Goal: Task Accomplishment & Management: Use online tool/utility

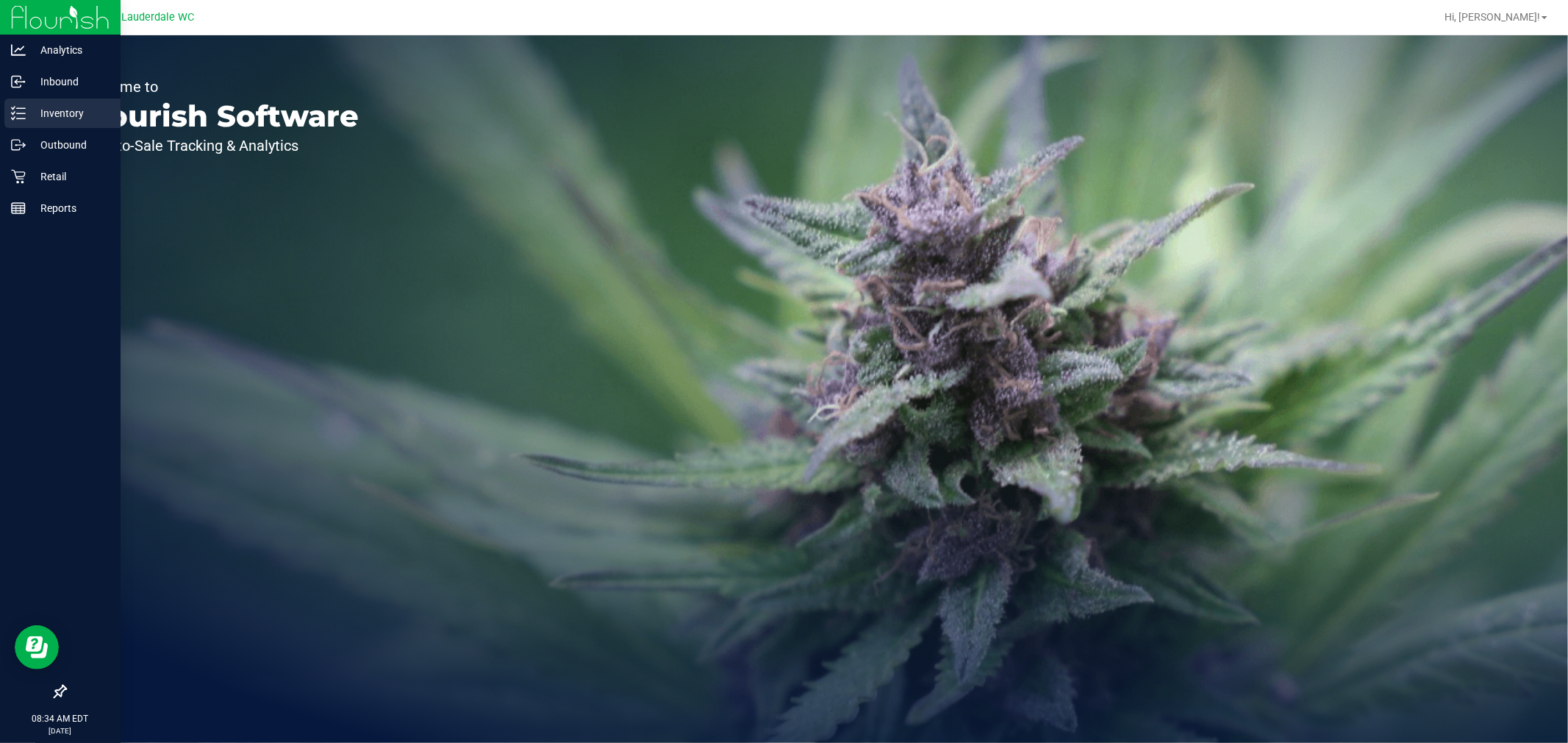
click at [50, 122] on div "Inventory" at bounding box center [62, 113] width 116 height 30
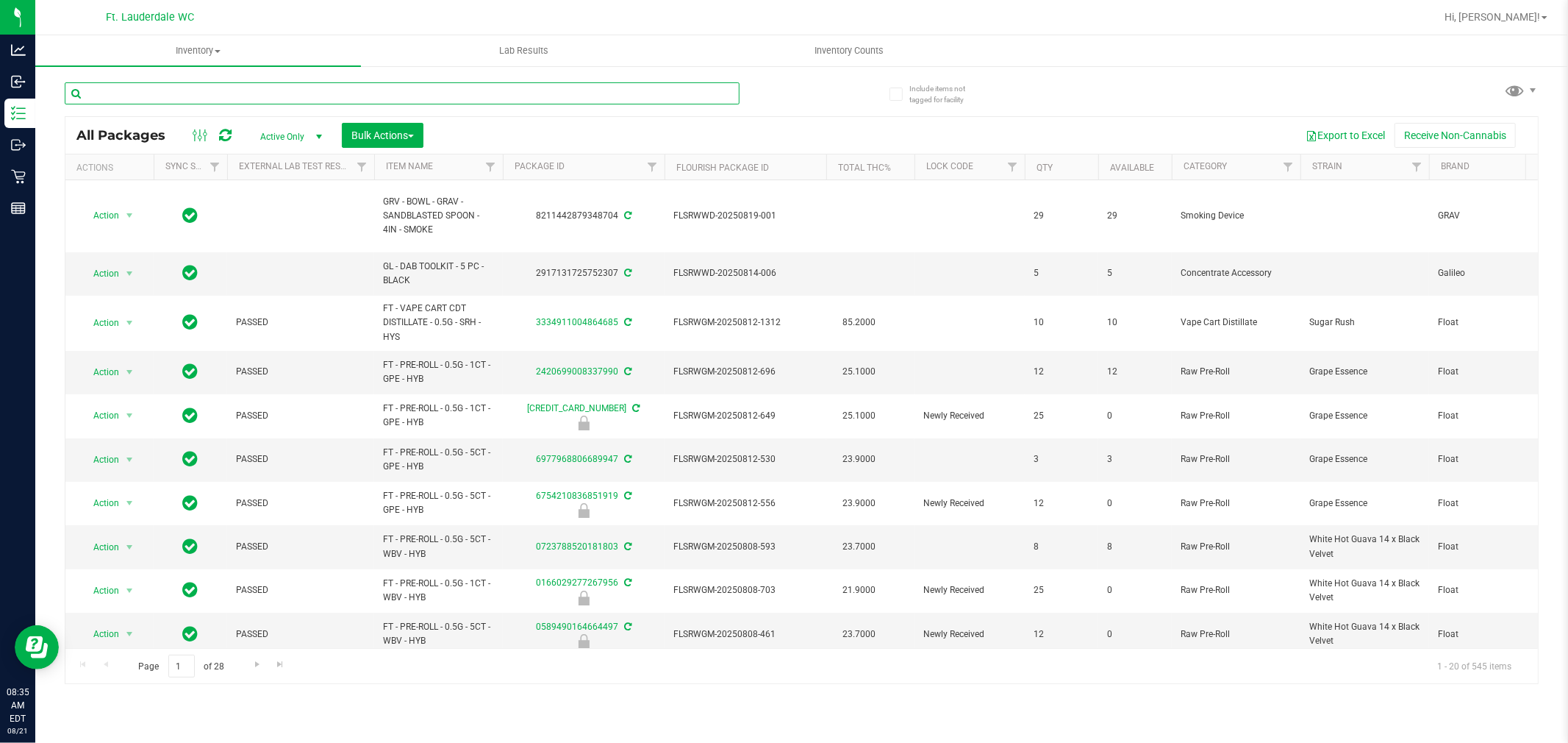
click at [194, 94] on input "text" at bounding box center [402, 93] width 675 height 22
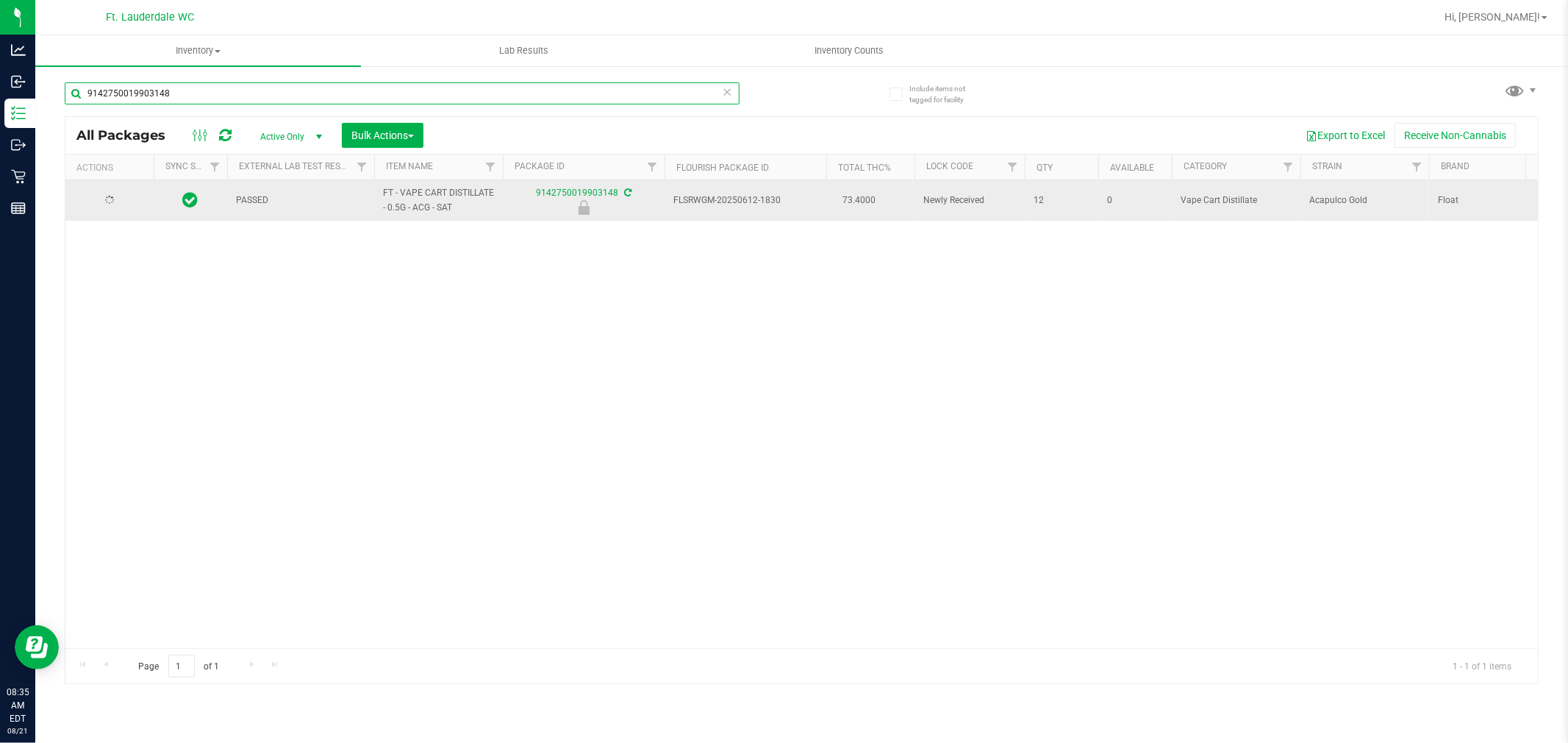
type input "9142750019903148"
click at [125, 203] on span "select" at bounding box center [130, 201] width 12 height 12
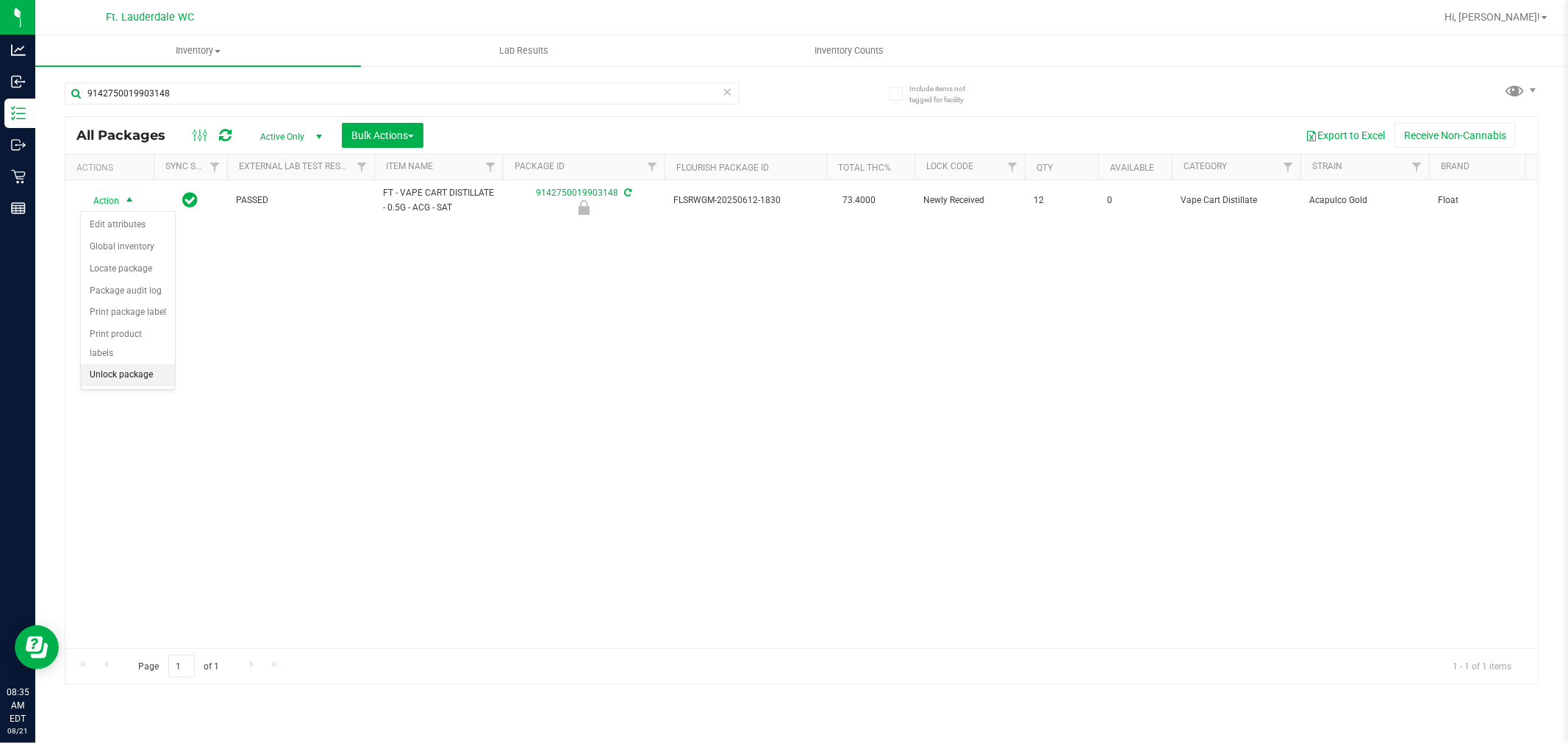
click at [111, 369] on li "Unlock package" at bounding box center [128, 375] width 94 height 22
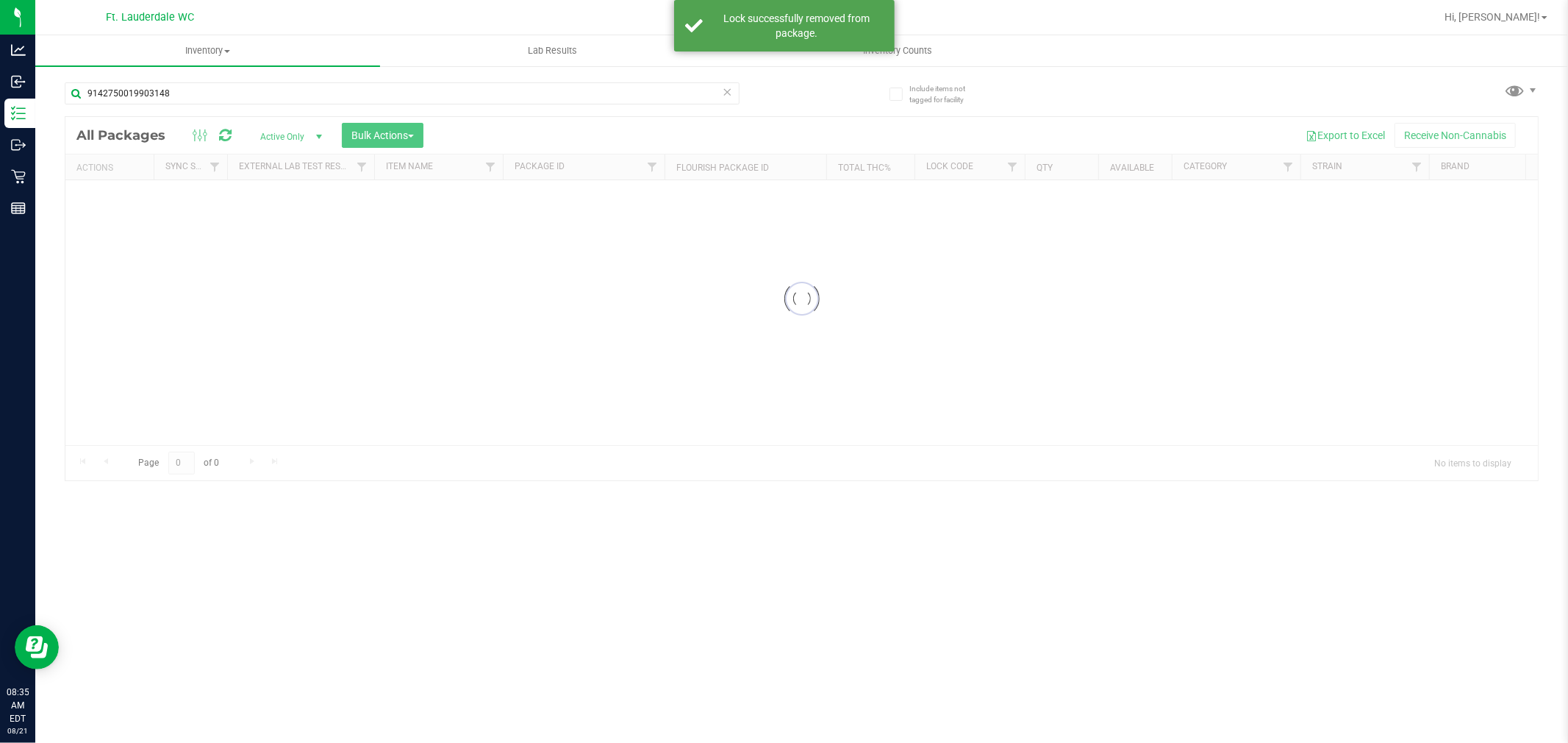
click at [209, 90] on input "9142750019903148" at bounding box center [402, 93] width 675 height 22
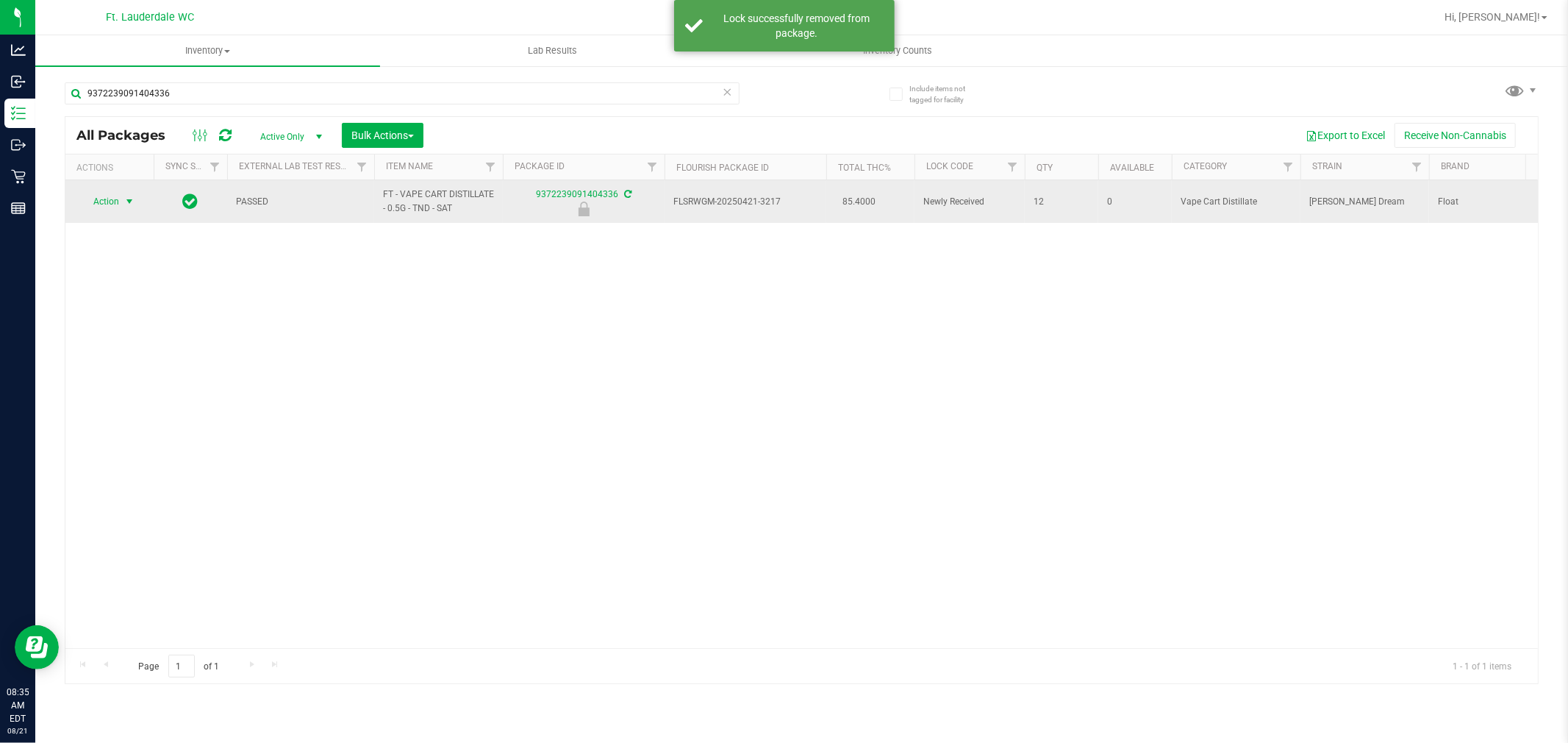
type input "9372239091404336"
click at [121, 206] on span "select" at bounding box center [130, 201] width 18 height 20
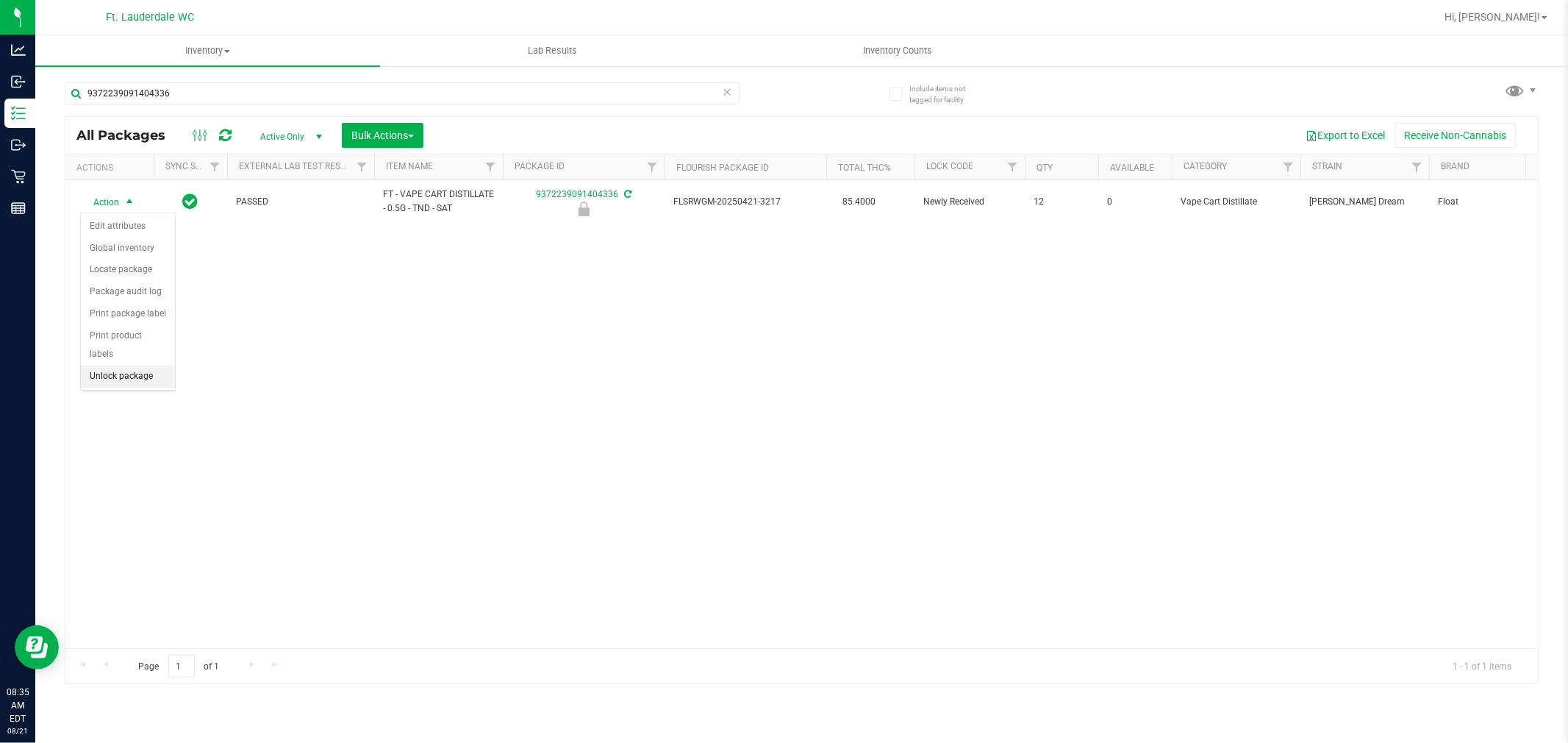
click at [135, 373] on li "Unlock package" at bounding box center [128, 376] width 94 height 22
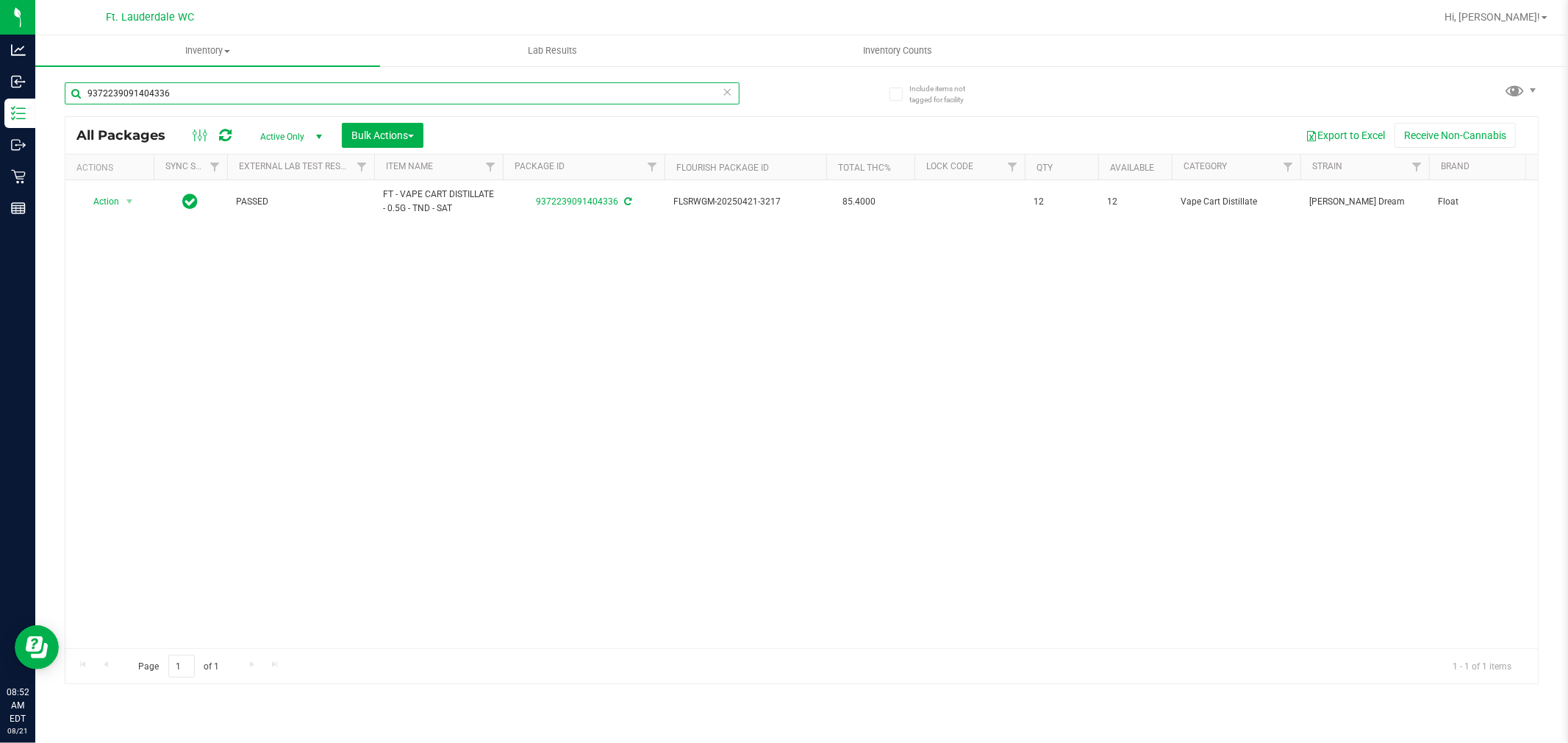
click at [266, 89] on input "9372239091404336" at bounding box center [402, 93] width 675 height 22
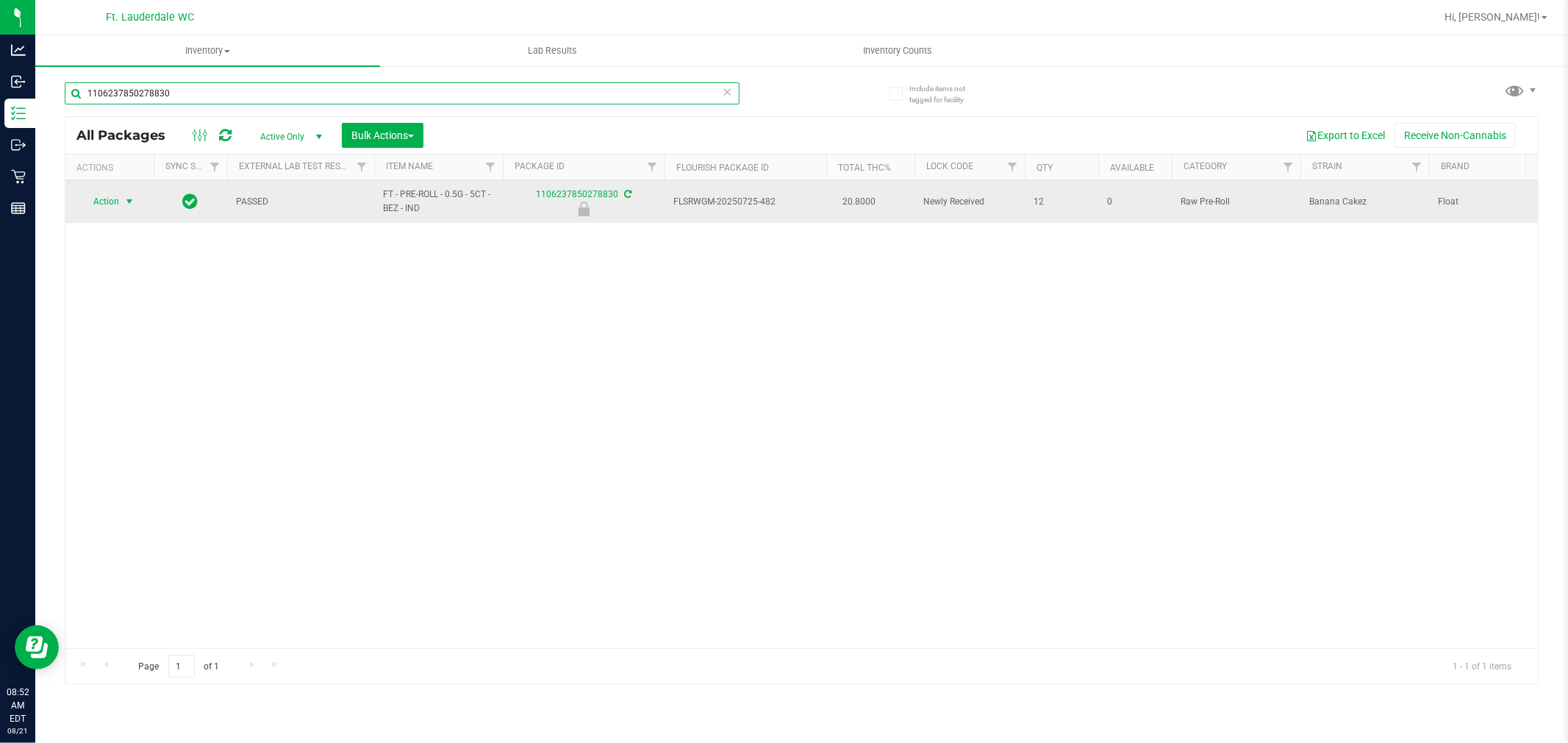
type input "1106237850278830"
click at [93, 206] on span "Action" at bounding box center [100, 201] width 39 height 20
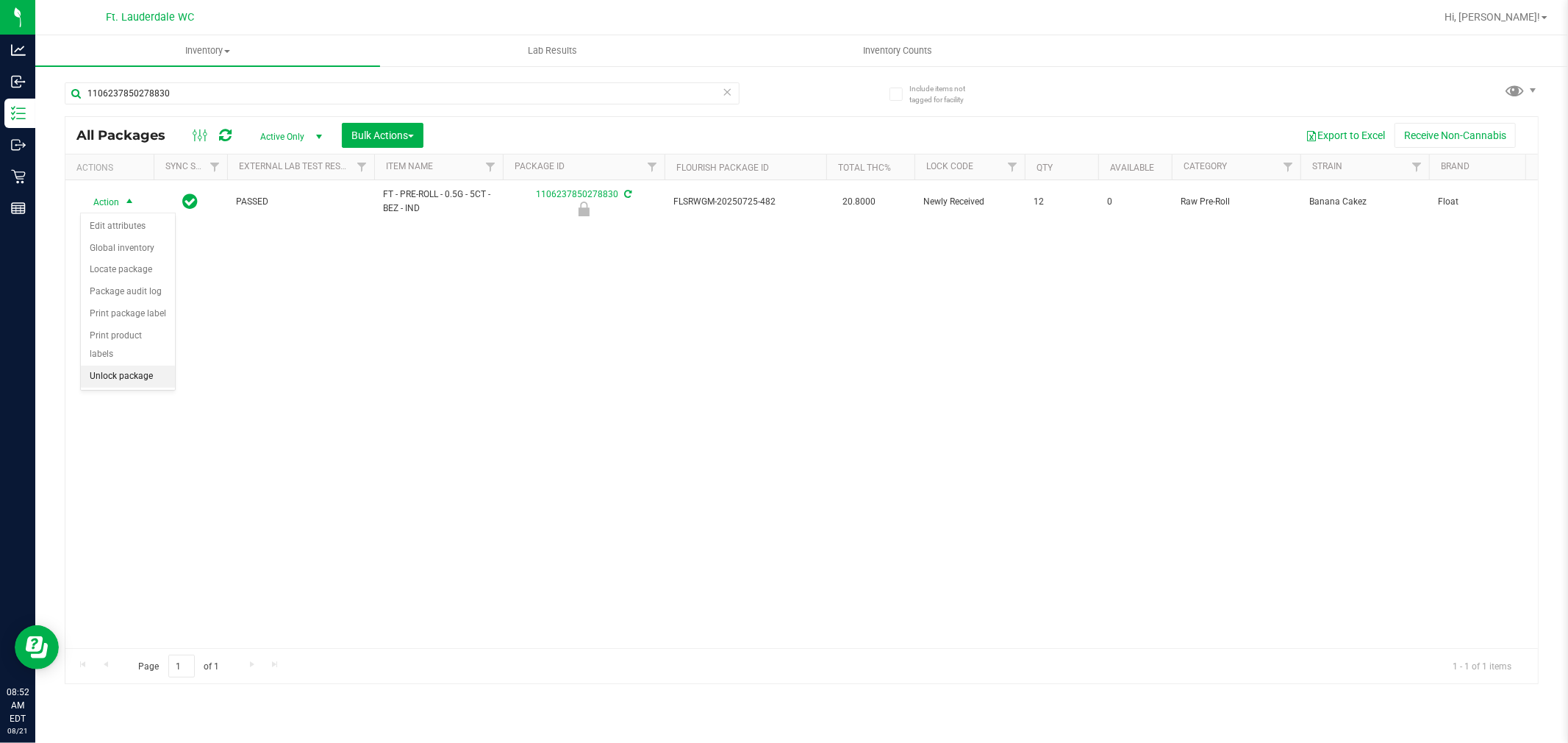
click at [134, 373] on li "Unlock package" at bounding box center [128, 376] width 94 height 22
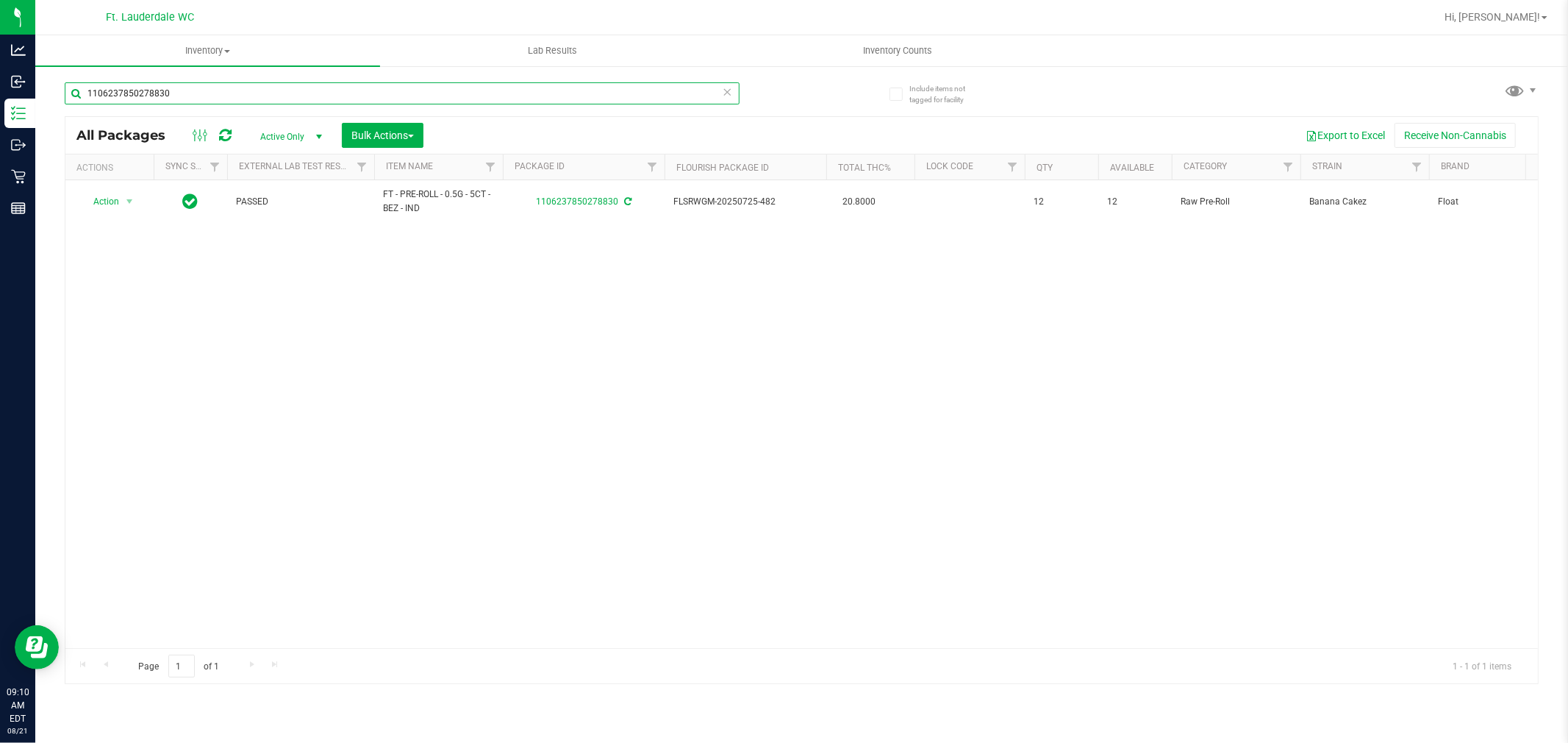
click at [235, 93] on input "1106237850278830" at bounding box center [402, 93] width 675 height 22
type input "7131507158933404"
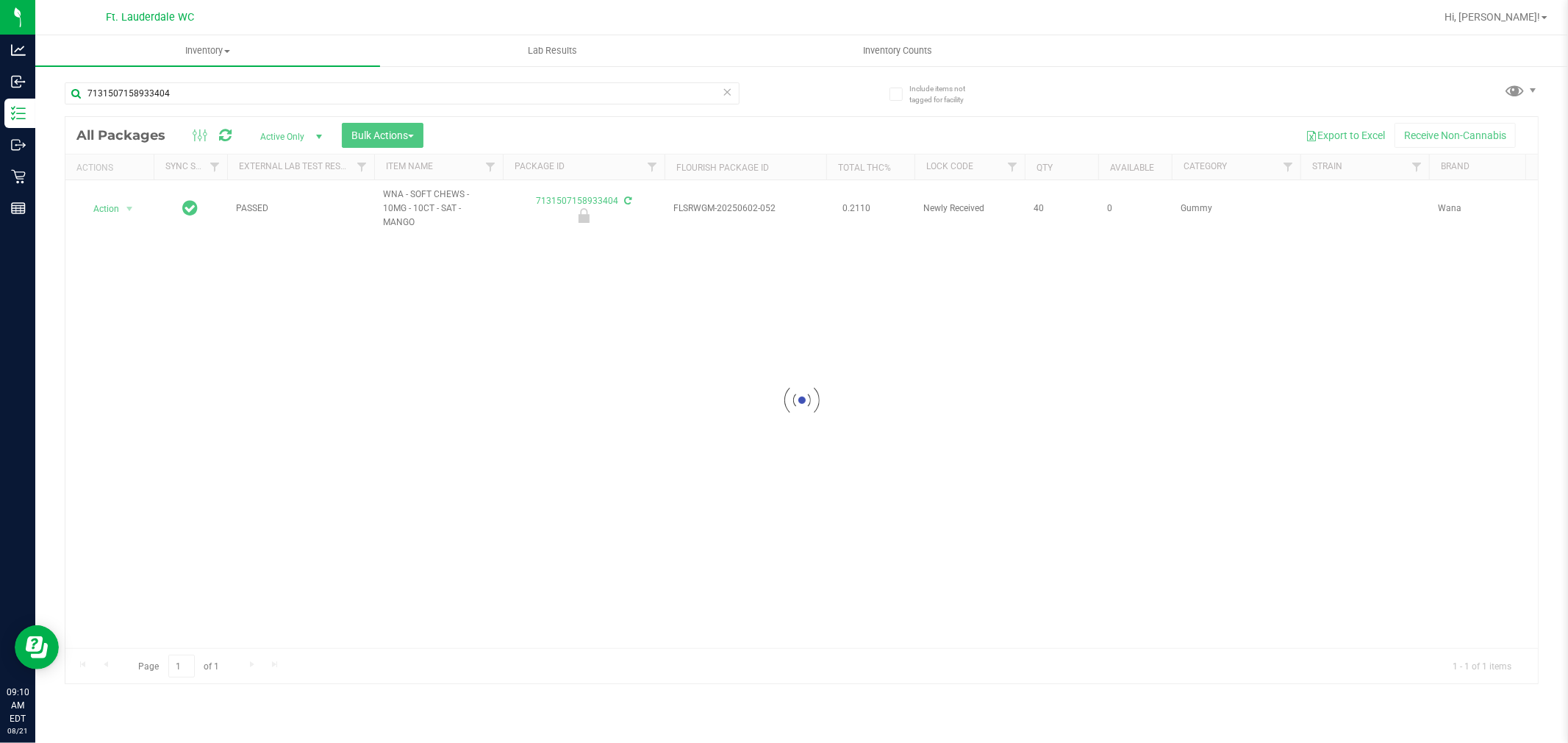
click at [115, 199] on div at bounding box center [801, 400] width 1472 height 566
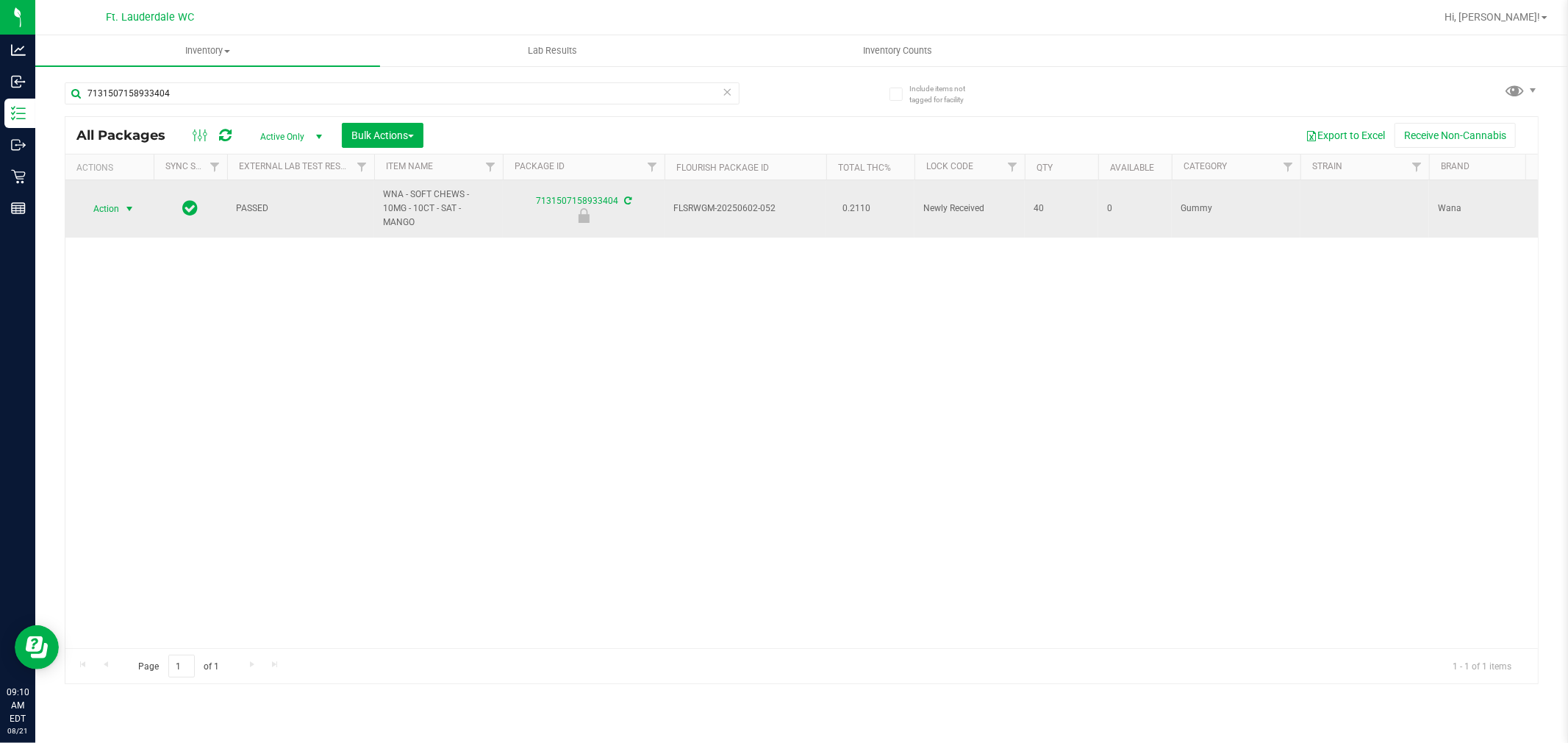
click at [115, 204] on span "Action" at bounding box center [100, 209] width 39 height 20
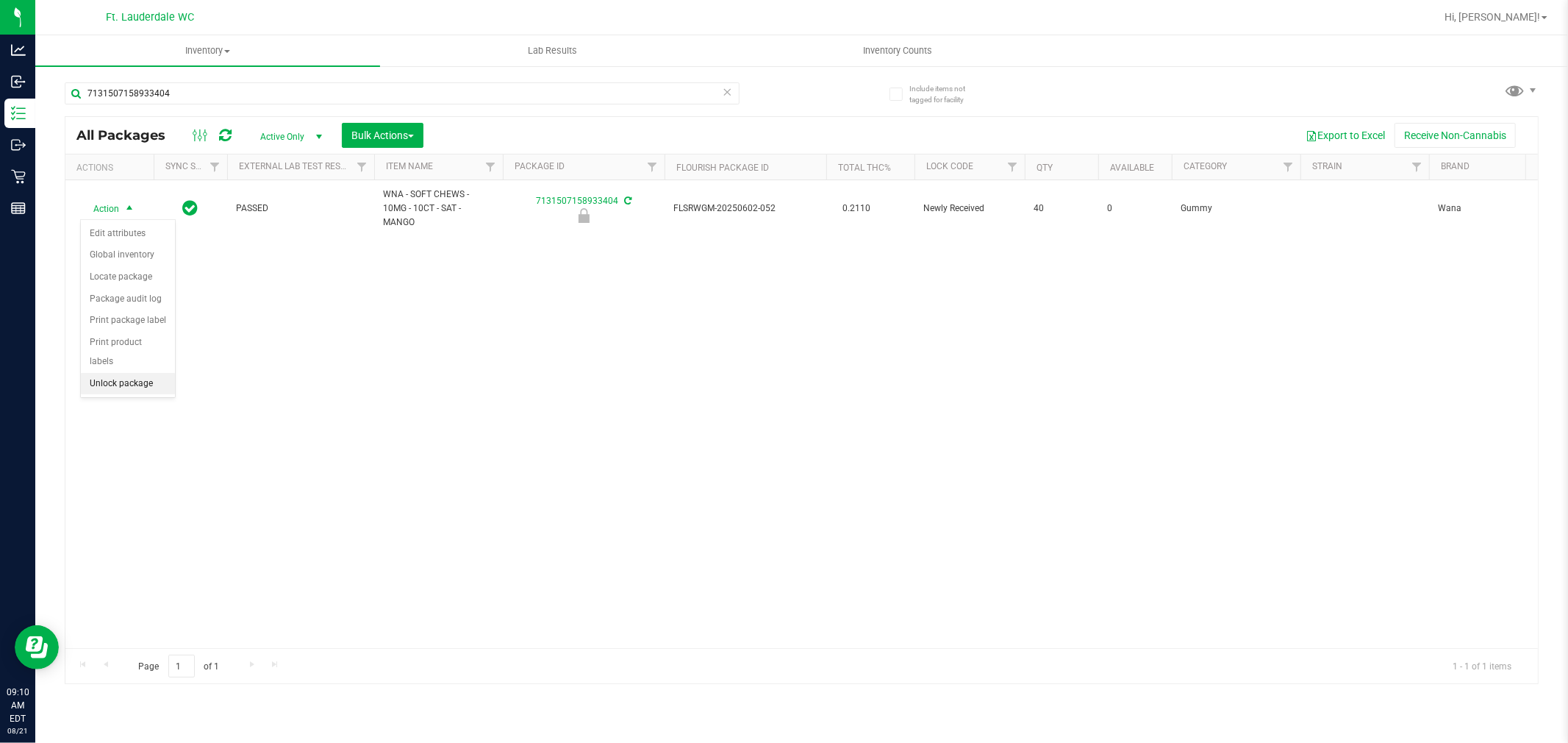
click at [126, 377] on li "Unlock package" at bounding box center [128, 383] width 94 height 22
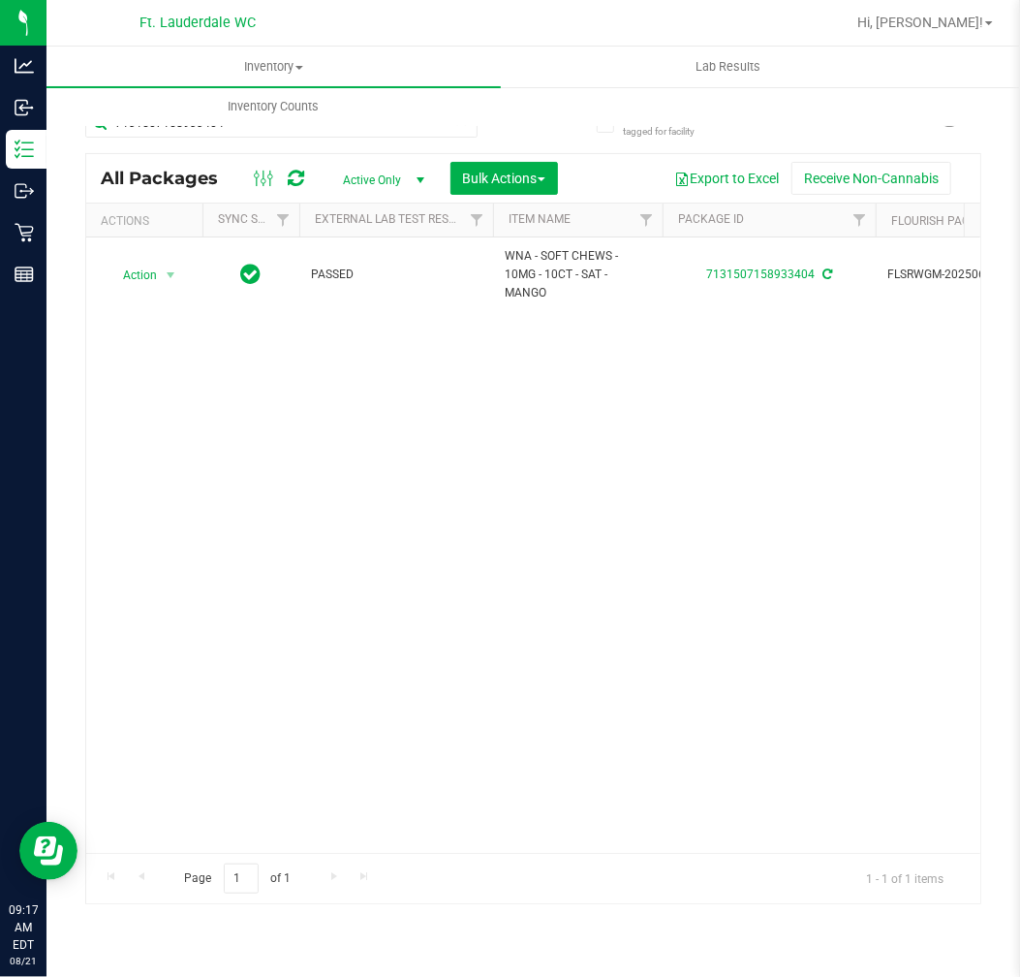
click at [167, 408] on div "Action Action Adjust qty Create package Edit attributes Global inventory Locate…" at bounding box center [533, 544] width 894 height 615
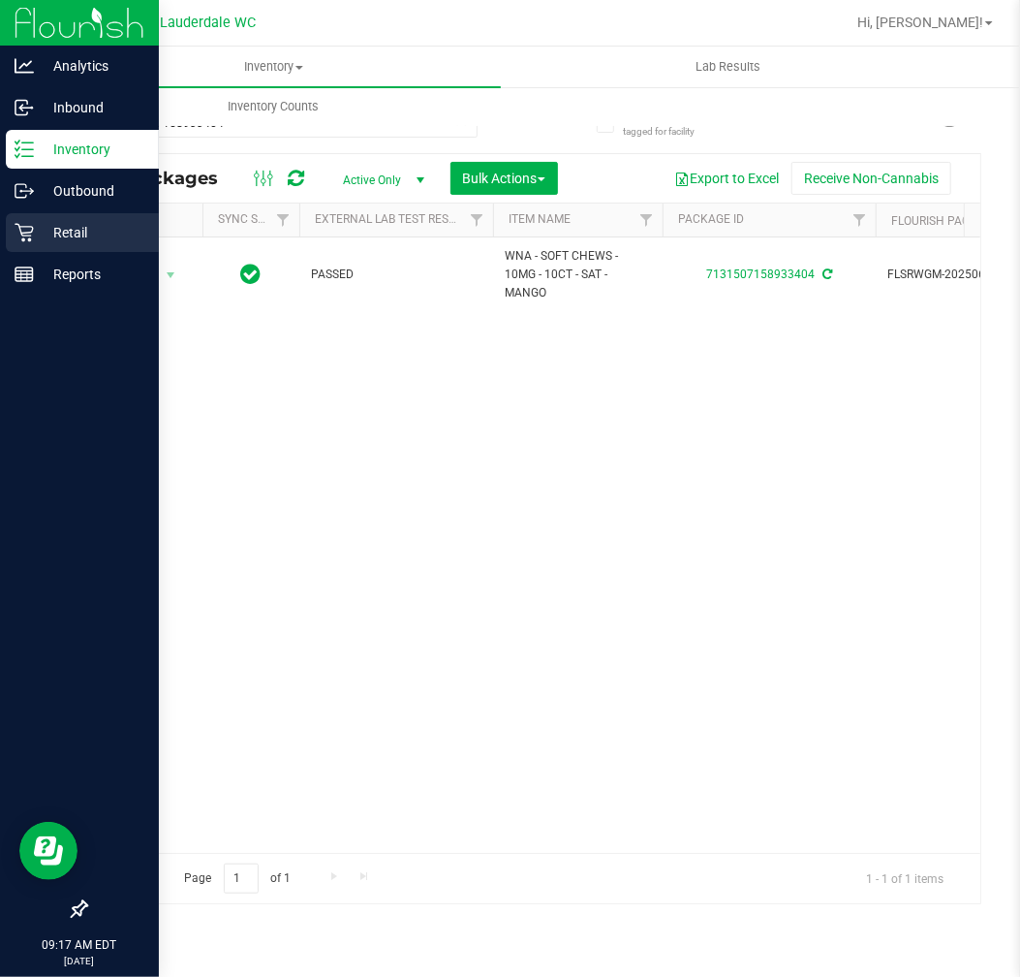
click at [34, 245] on div "Retail" at bounding box center [82, 232] width 153 height 39
